Goal: Information Seeking & Learning: Learn about a topic

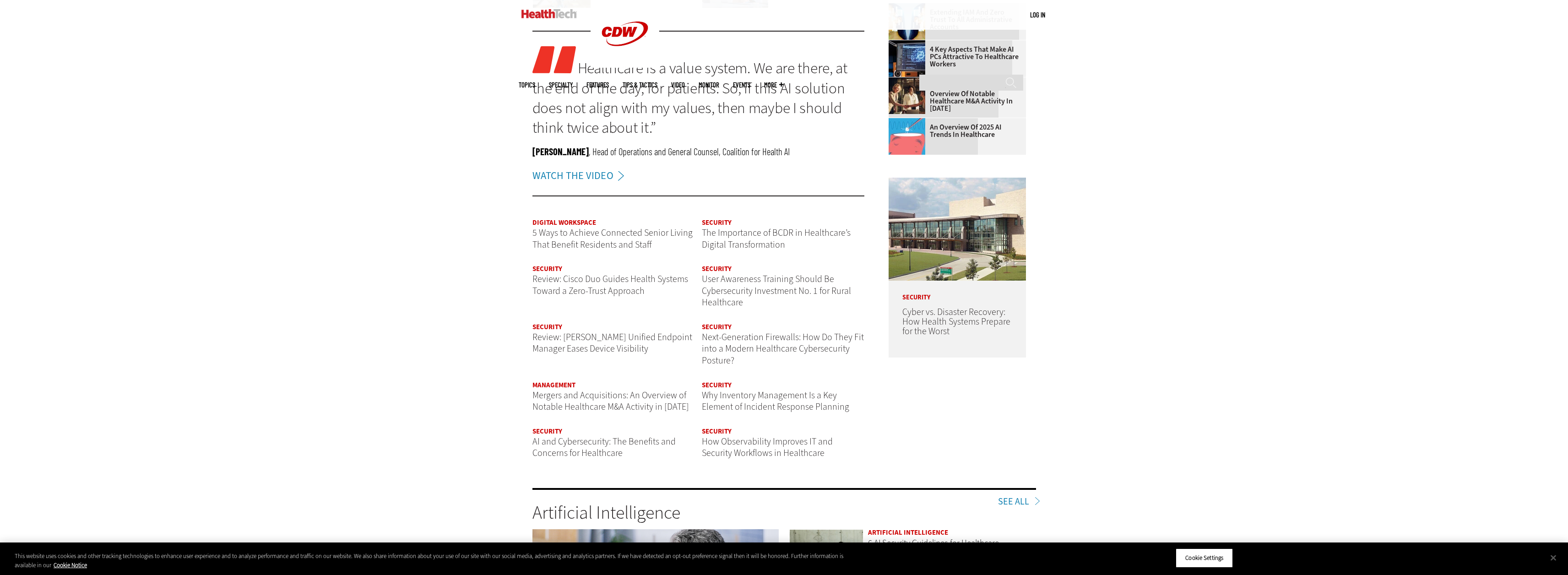
scroll to position [1282, 0]
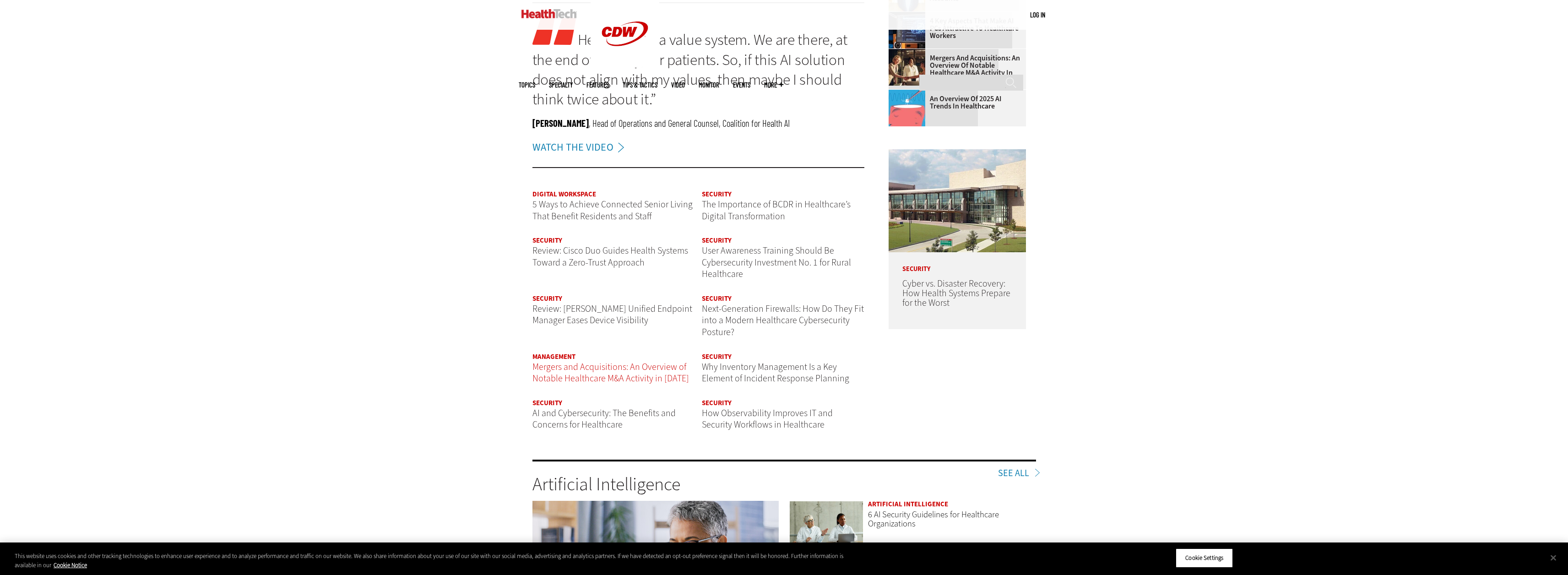
click at [597, 366] on span "Mergers and Acquisitions: An Overview of Notable Healthcare M&A Activity in [DA…" at bounding box center [611, 372] width 157 height 24
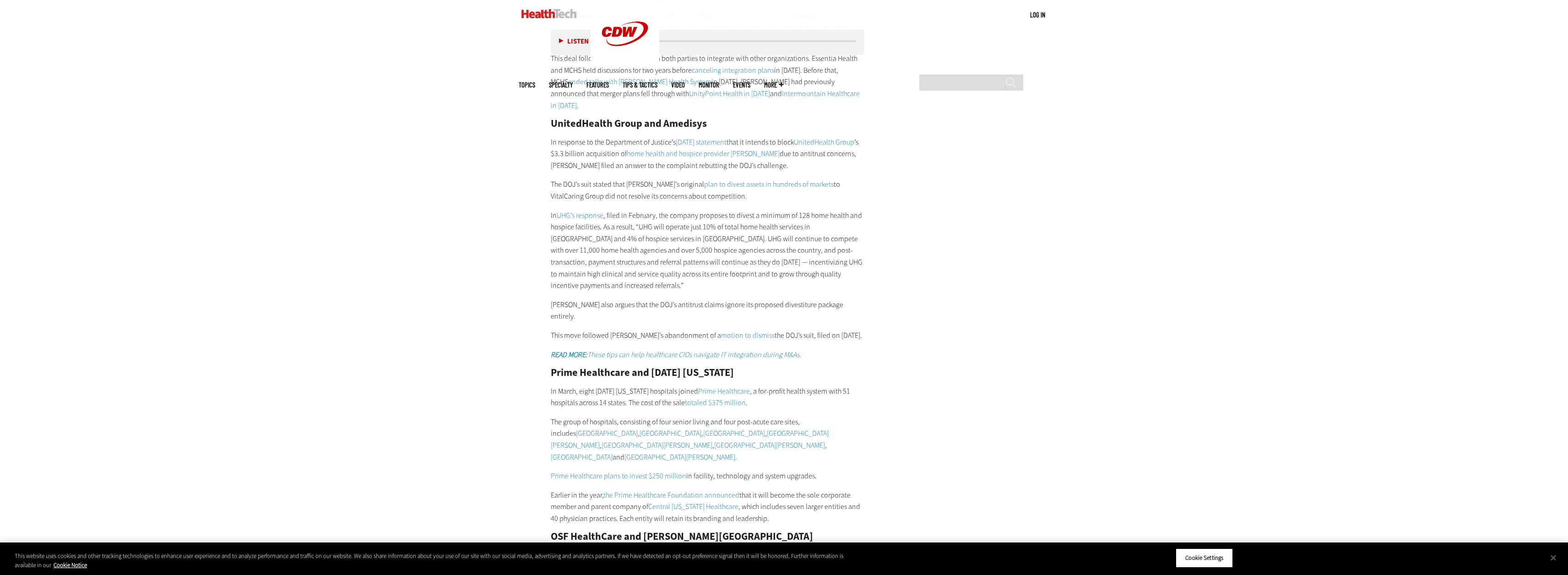
scroll to position [4074, 0]
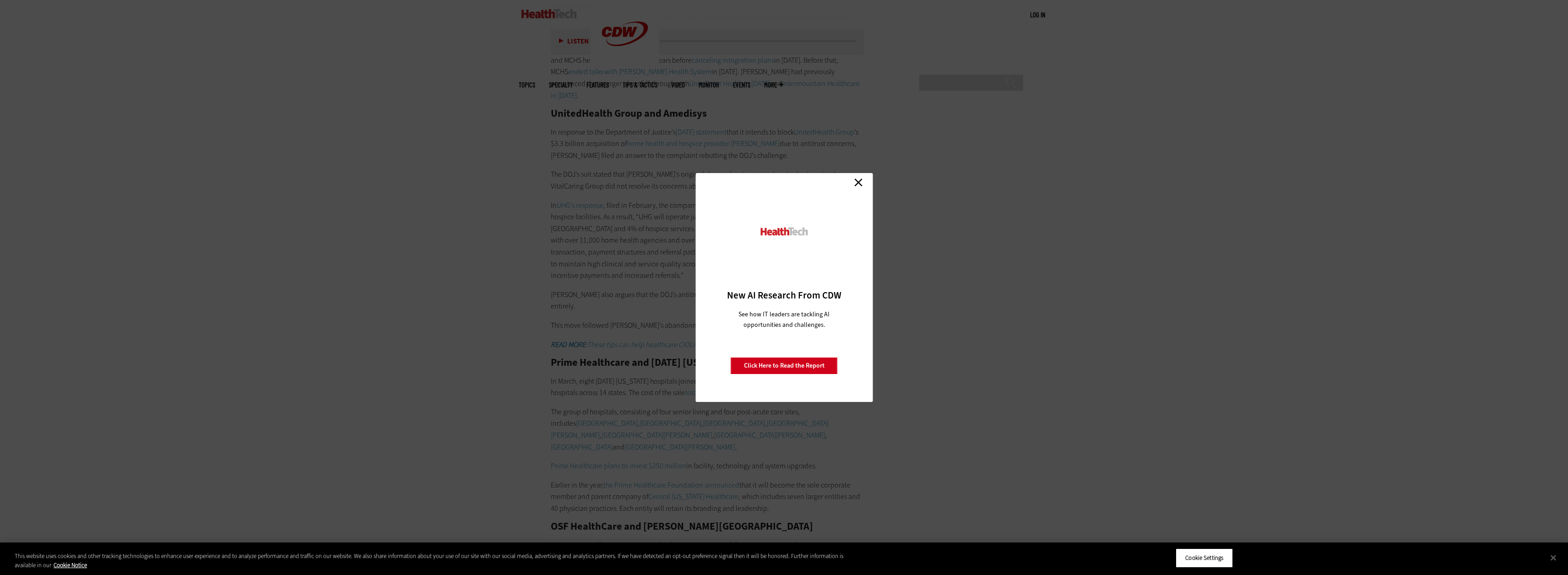
click at [862, 183] on link "Close" at bounding box center [858, 182] width 13 height 13
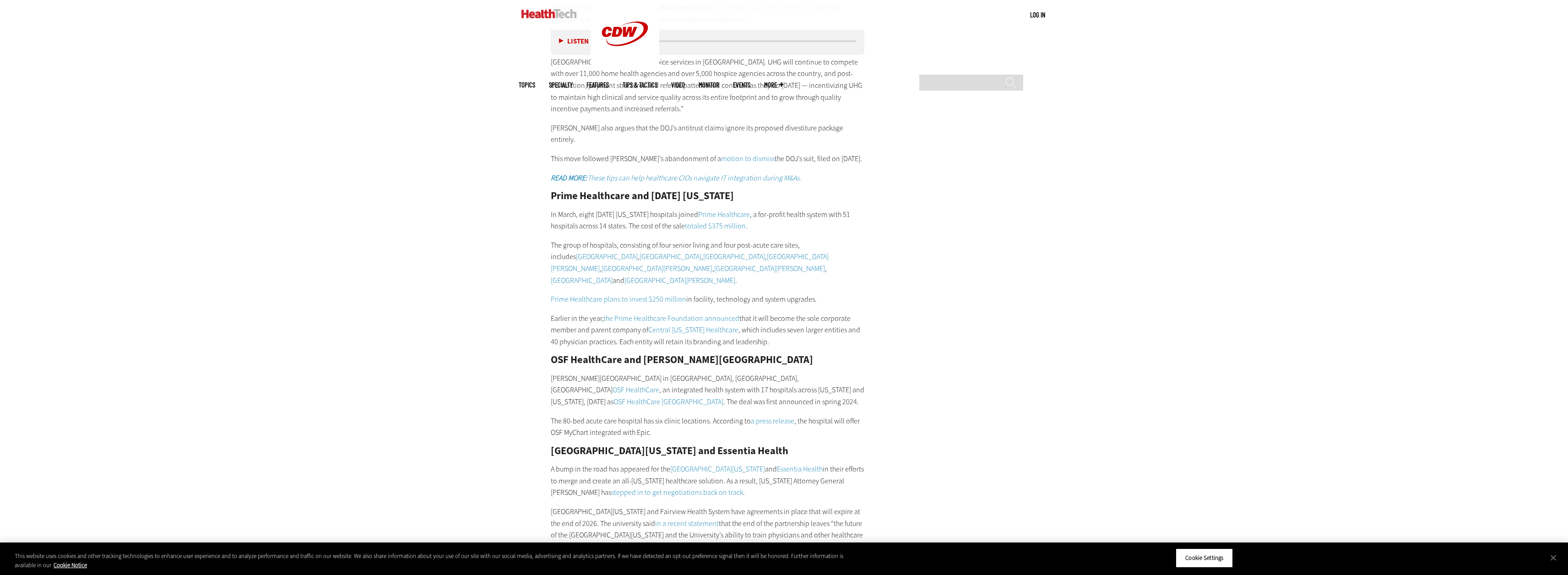
scroll to position [4211, 0]
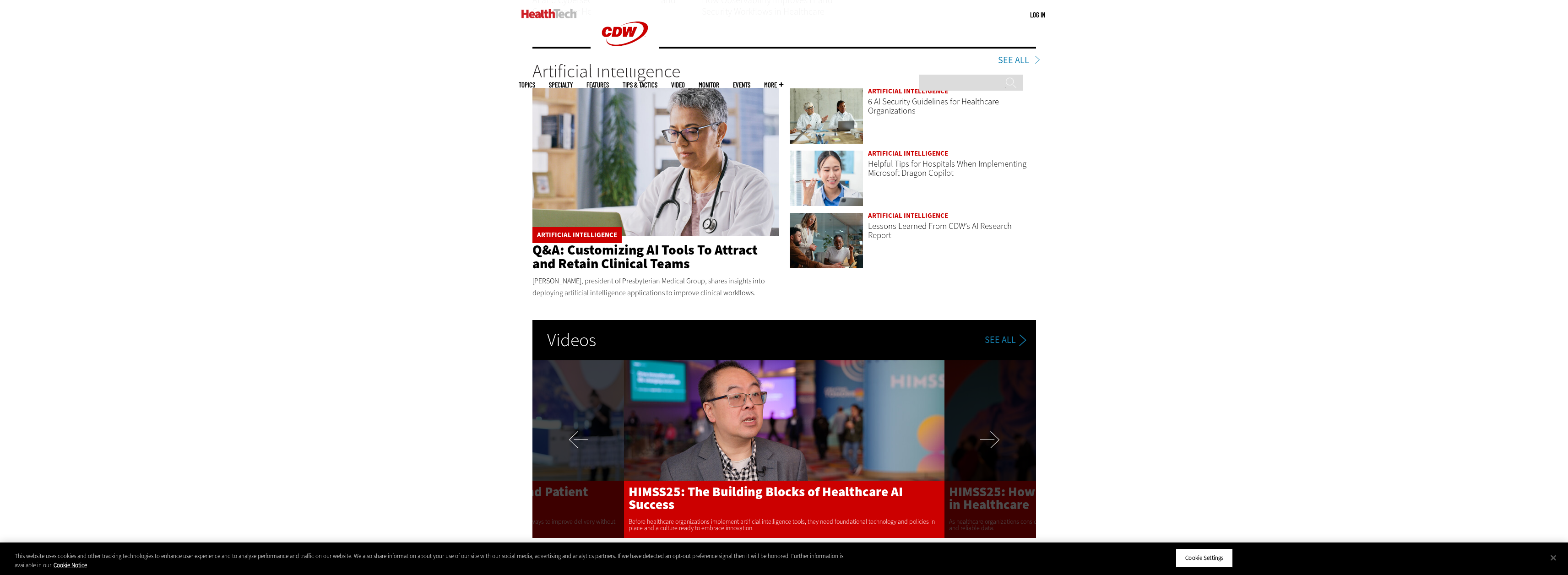
scroll to position [1694, 0]
